Goal: Check status

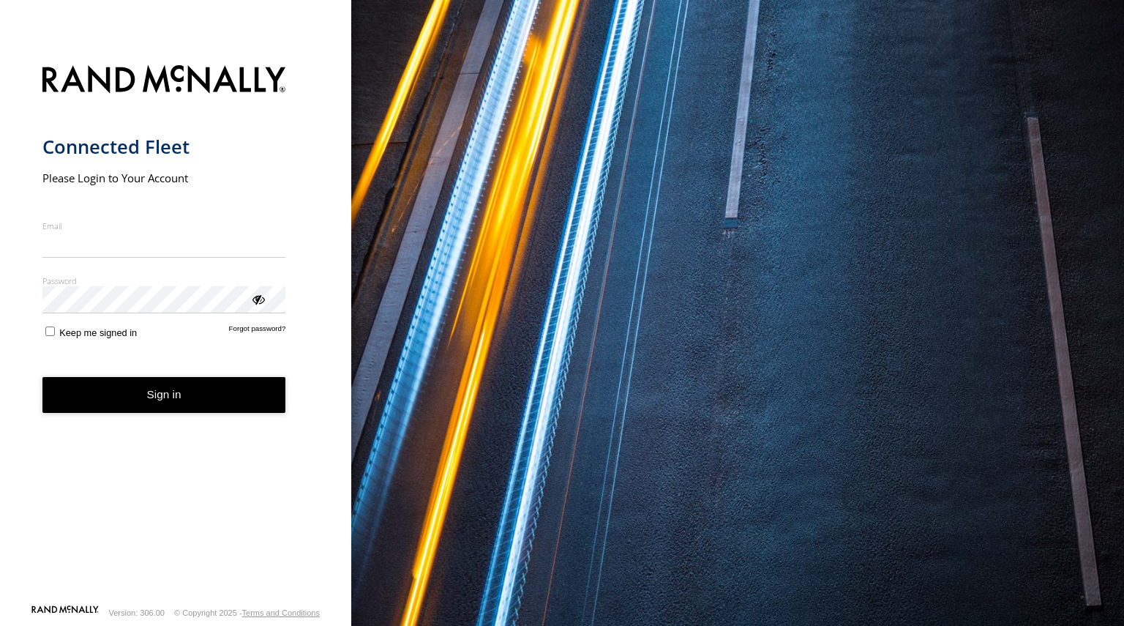
click at [0, 625] on nordpass-portal at bounding box center [0, 626] width 0 height 0
type input "**********"
click at [168, 387] on button "Sign in" at bounding box center [164, 395] width 244 height 36
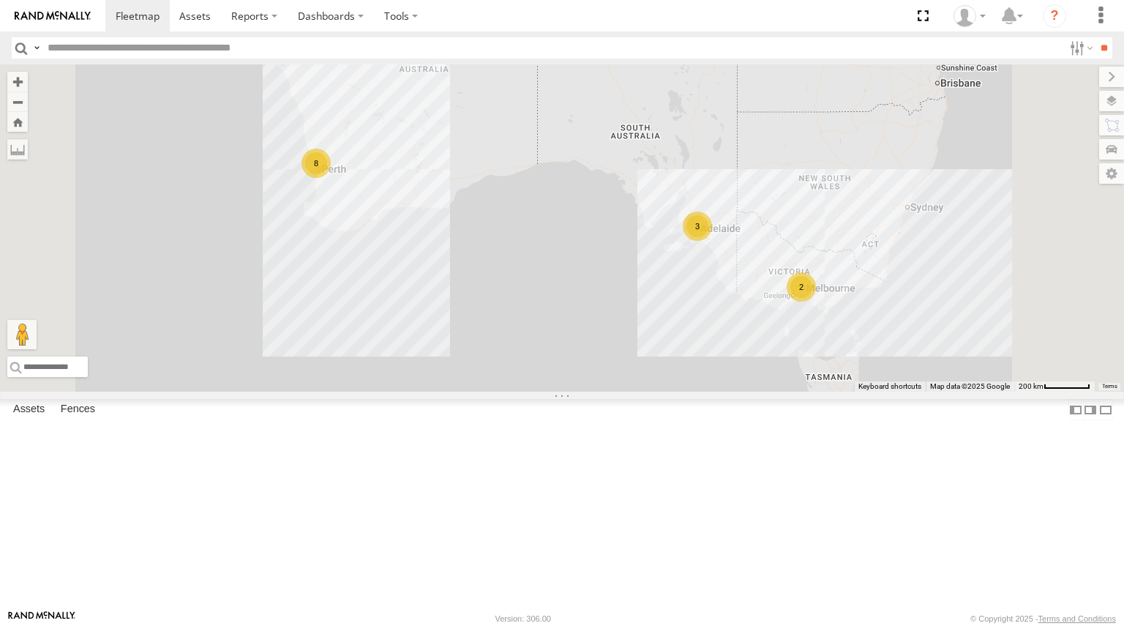
click at [0, 0] on span at bounding box center [0, 0] width 0 height 0
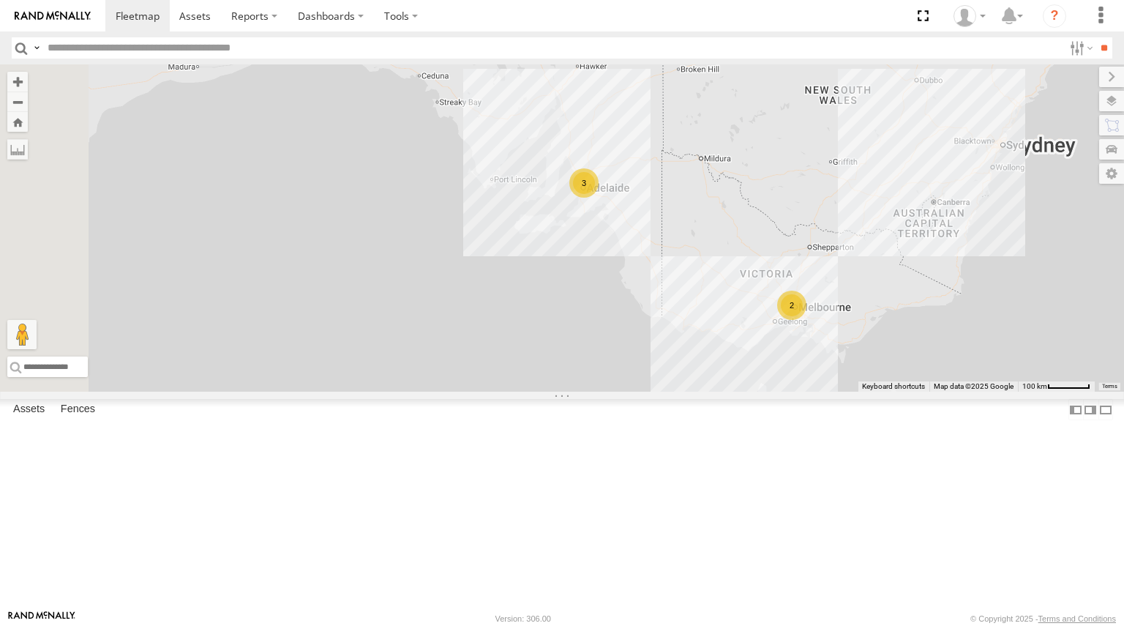
click at [806, 320] on div "2" at bounding box center [791, 304] width 29 height 29
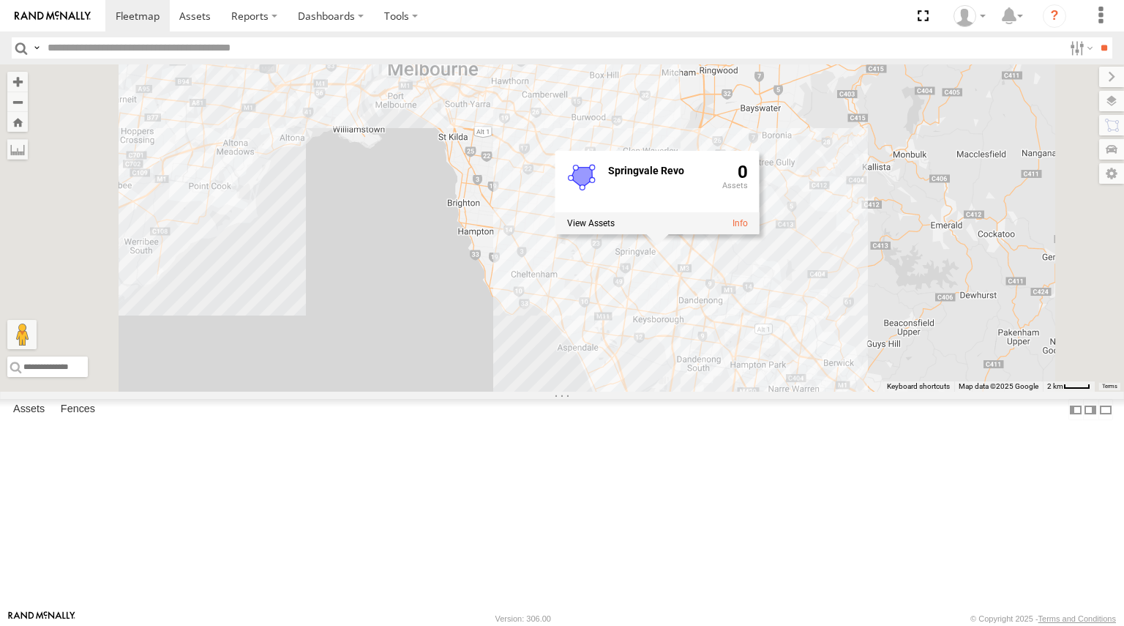
scroll to position [398, 0]
